Goal: Transaction & Acquisition: Purchase product/service

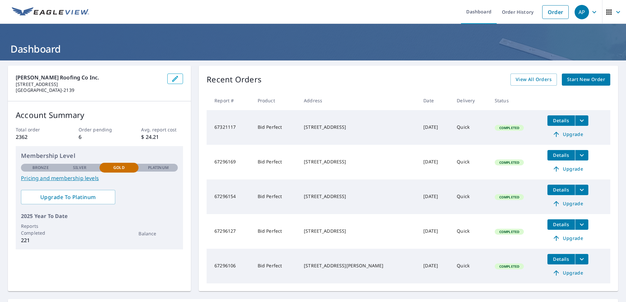
click at [572, 79] on span "Start New Order" at bounding box center [586, 80] width 38 height 8
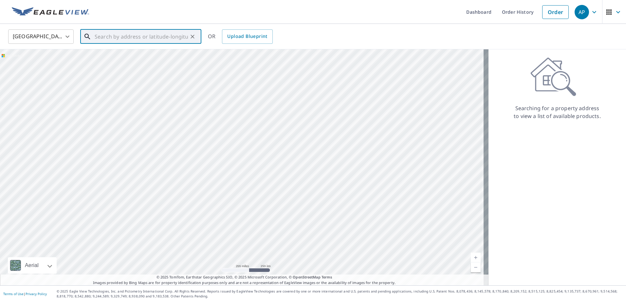
click at [112, 39] on input "text" at bounding box center [141, 36] width 93 height 18
type input "7"
click at [99, 55] on span "8781 Laguna Royale Pts" at bounding box center [144, 56] width 103 height 8
type input "[STREET_ADDRESS]"
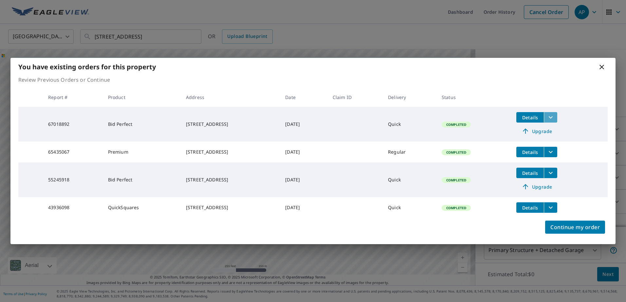
click at [554, 114] on icon "filesDropdownBtn-67018892" at bounding box center [551, 118] width 8 height 8
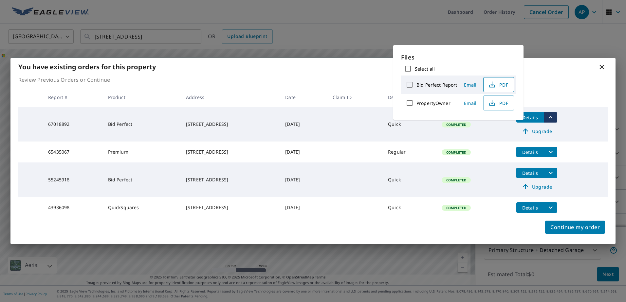
click at [491, 84] on icon "button" at bounding box center [491, 83] width 3 height 4
